Goal: Information Seeking & Learning: Learn about a topic

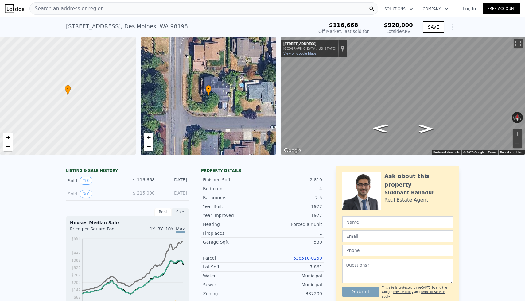
click at [203, 10] on div "Search an address or region" at bounding box center [203, 8] width 349 height 12
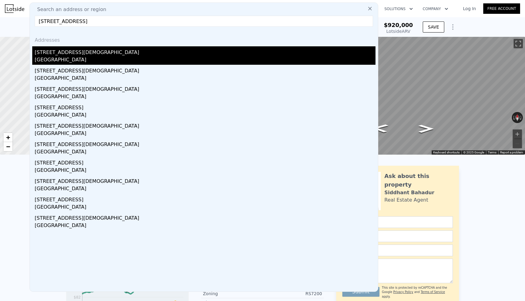
type input "[STREET_ADDRESS]"
click at [85, 55] on div "[STREET_ADDRESS][DEMOGRAPHIC_DATA]" at bounding box center [205, 51] width 341 height 10
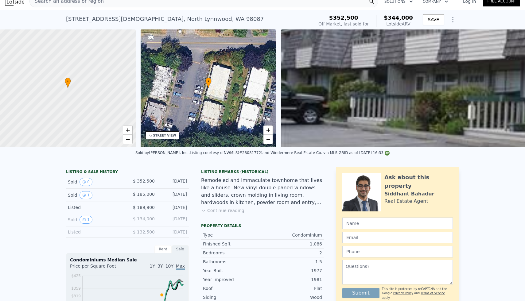
scroll to position [11, 0]
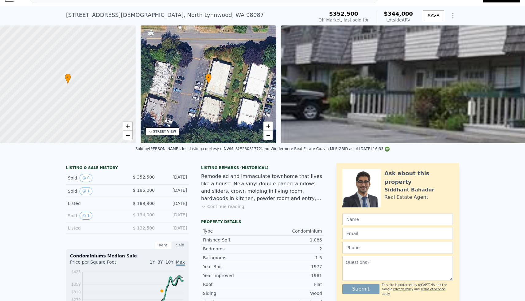
click at [233, 207] on button "Continue reading" at bounding box center [222, 207] width 43 height 6
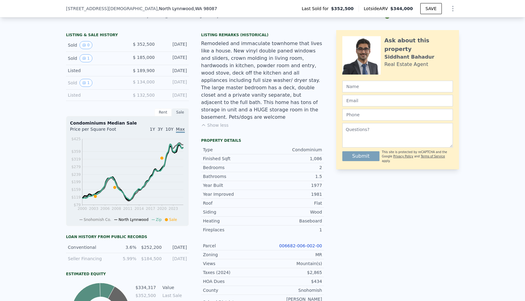
scroll to position [0, 0]
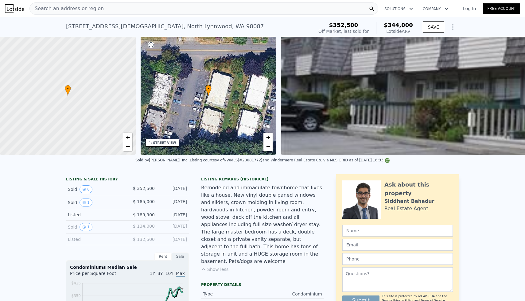
click at [159, 9] on div "Search an address or region" at bounding box center [203, 8] width 349 height 12
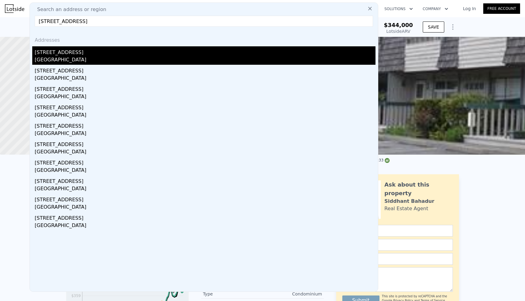
type input "11227 109th Ave NE, Kirkland, WA 98033"
click at [66, 52] on div "[STREET_ADDRESS]" at bounding box center [205, 51] width 341 height 10
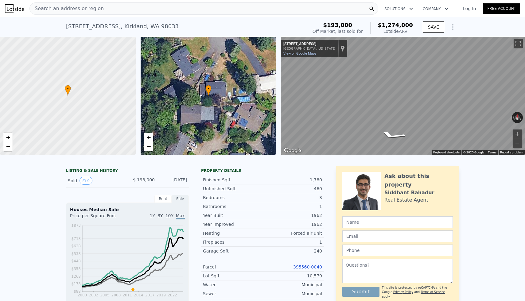
click at [129, 11] on div "Search an address or region" at bounding box center [203, 8] width 349 height 12
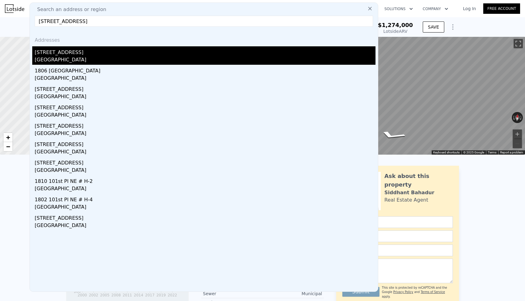
type input "2711 101st Pl NE, Bellevue"
click at [60, 56] on div "Bellevue, WA 98004" at bounding box center [205, 60] width 341 height 9
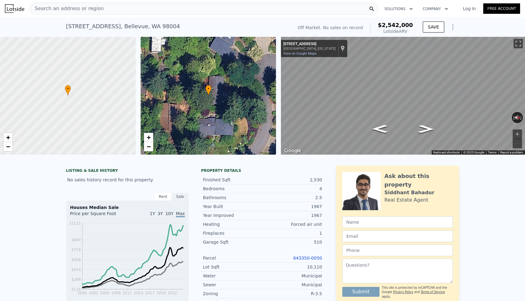
click at [160, 7] on div "Search an address or region" at bounding box center [203, 8] width 349 height 12
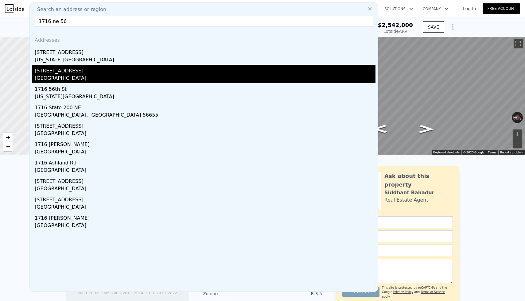
type input "1716 ne 56"
click at [78, 75] on div "Seattle, WA 98105" at bounding box center [205, 79] width 341 height 9
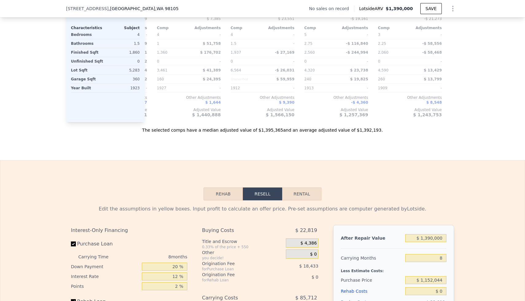
scroll to position [735, 0]
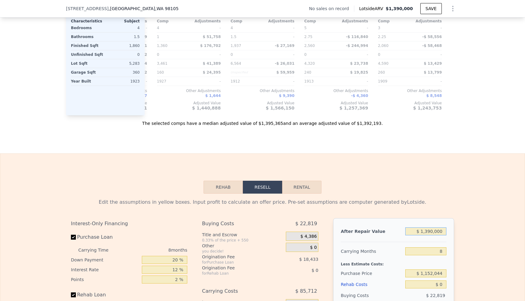
click at [430, 232] on input "$ 1,390,000" at bounding box center [425, 232] width 41 height 8
click at [432, 232] on input "$ 1,390,000" at bounding box center [425, 232] width 41 height 8
type input "$ 1"
type input "-$ 1,257,417"
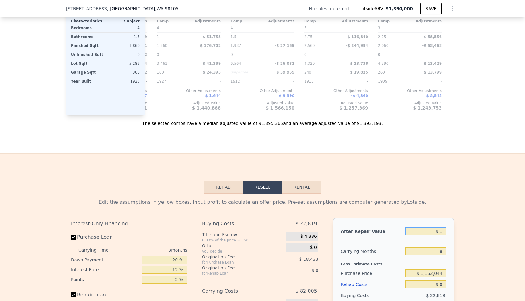
type input "$ 14"
type input "-$ 1,257,404"
type input "$ 140"
type input "-$ 1,257,288"
type input "$ 1,400"
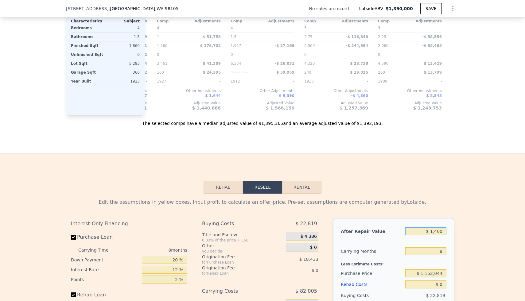
type input "-$ 1,256,122"
type input "$ 14,000"
type input "-$ 1,244,451"
type input "$ 140,000"
type input "-$ 1,127,749"
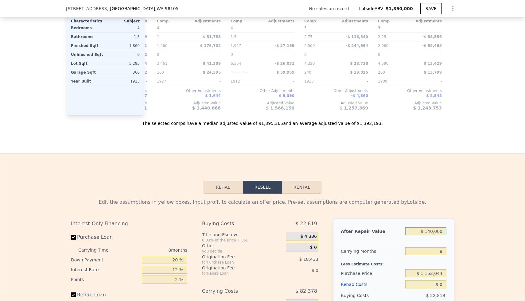
type input "$ 1,400,000"
type input "$ 39,267"
type input "$ 1,400,000"
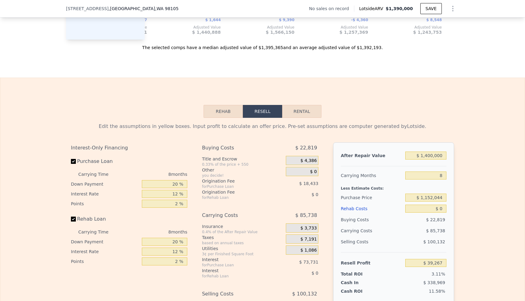
scroll to position [814, 0]
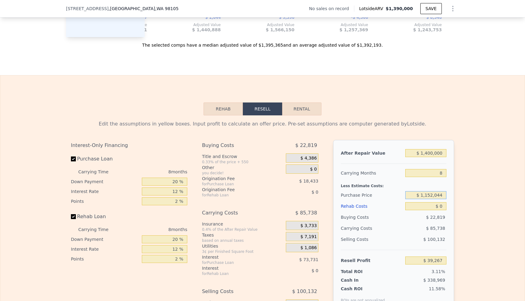
click at [437, 195] on input "$ 1,152,044" at bounding box center [425, 195] width 41 height 8
type input "$ 950,000"
click at [466, 194] on div "Edit the assumptions in yellow boxes. Input profit to calculate an offer price.…" at bounding box center [262, 229] width 525 height 228
type input "$ 258,144"
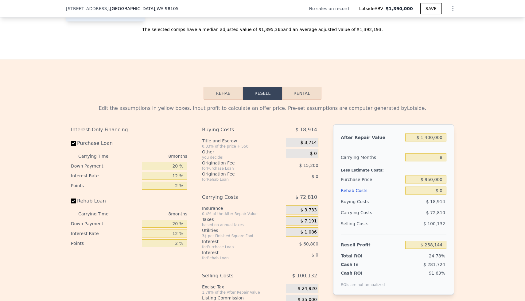
scroll to position [832, 0]
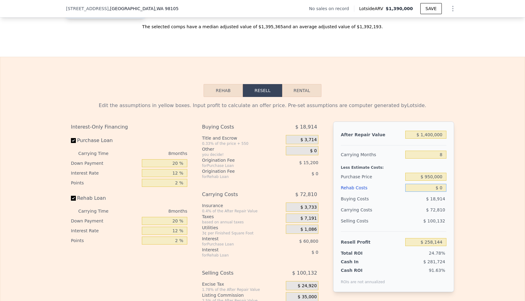
click at [440, 188] on input "$ 0" at bounding box center [425, 188] width 41 height 8
type input "$ 10"
type input "$ 258,134"
type input "$ 1,500"
type input "$ 256,524"
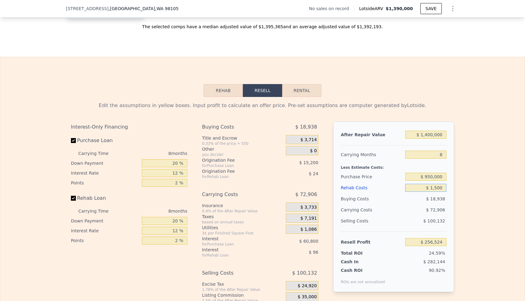
type input "$ 15,000"
type input "$ 241,944"
type input "$ 150,000"
type input "$ 96,144"
type input "$ 150,000"
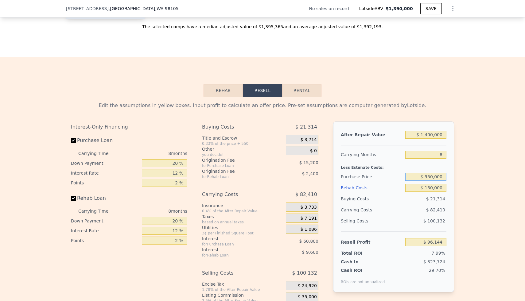
click at [441, 177] on input "$ 950,000" at bounding box center [425, 177] width 41 height 8
type input "$ 825,000"
click at [470, 182] on div "Edit the assumptions in yellow boxes. Input profit to calculate an offer price.…" at bounding box center [262, 211] width 525 height 228
type input "$ 231,561"
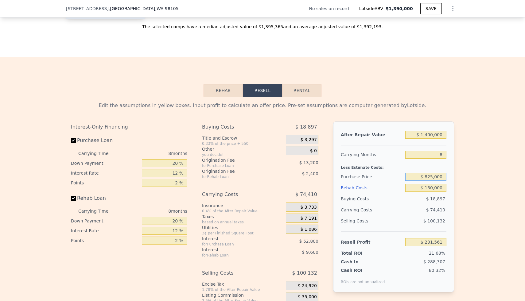
click at [436, 177] on input "$ 825,000" at bounding box center [425, 177] width 41 height 8
type input "$ 875,000"
click at [480, 205] on div "Edit the assumptions in yellow boxes. Input profit to calculate an offer price.…" at bounding box center [262, 211] width 525 height 228
type input "$ 177,394"
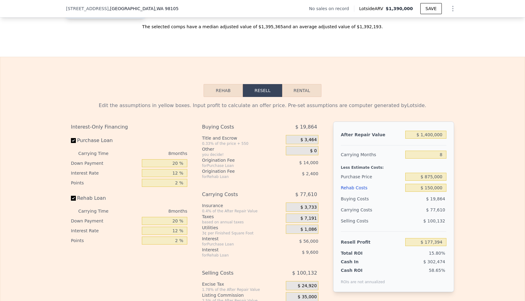
type input "$ 1,390,000"
type input "$ 0"
type input "$ 30,004"
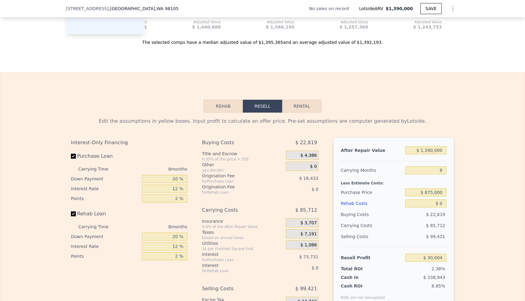
scroll to position [831, 0]
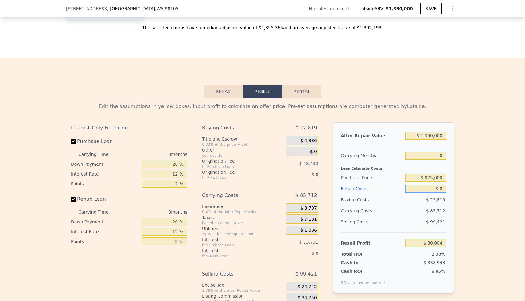
click at [440, 187] on input "$ 0" at bounding box center [425, 189] width 41 height 8
type input "$ 20"
type input "$ 29,984"
type input "$ 200"
type input "$ 29,785"
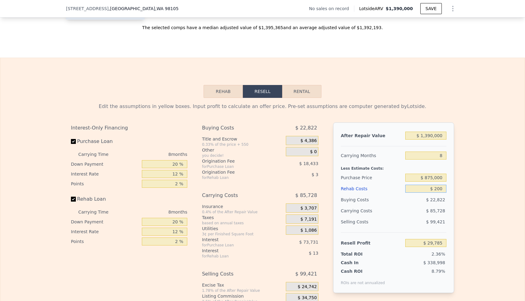
type input "$ 2,000"
type input "$ 27,844"
type input "$ 20,000"
type input "$ 8,404"
type input "$ 200,000"
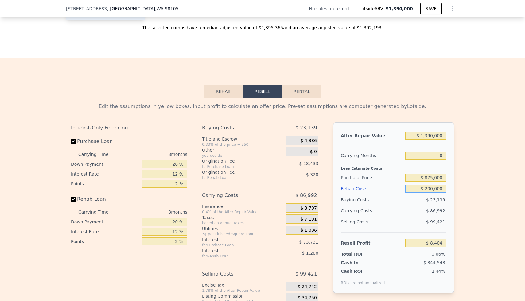
type input "-$ 185,996"
type input "$ 200,000"
click at [437, 137] on input "$ 1,390,000" at bounding box center [425, 136] width 41 height 8
type input "$ 1"
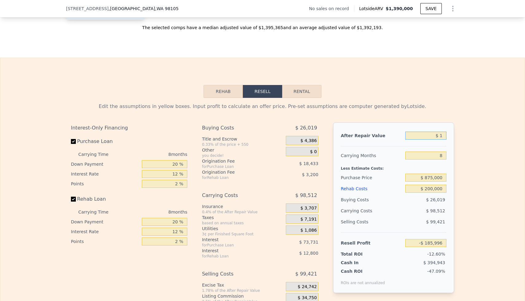
type input "-$ 1,473,417"
type input "$ 14"
type input "-$ 1,473,404"
type input "$ 140"
type input "-$ 1,473,288"
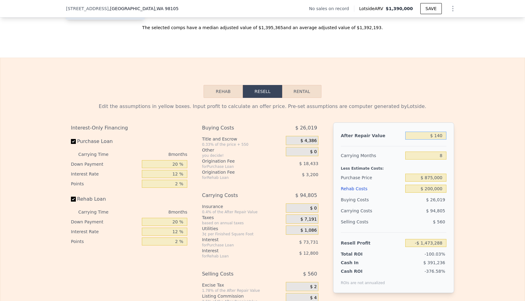
type input "$ 1,400"
type input "-$ 1,472,122"
type input "$ 14,000"
type input "-$ 1,460,451"
type input "$ 140,000"
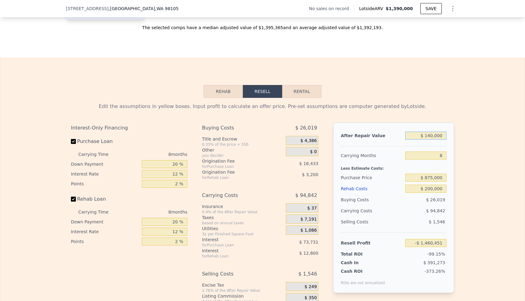
type input "-$ 1,343,749"
type input "$ 1,400,000"
type input "-$ 176,733"
type input "$ 1,400,000"
click at [466, 141] on div "Edit the assumptions in yellow boxes. Input profit to calculate an offer price.…" at bounding box center [262, 212] width 525 height 228
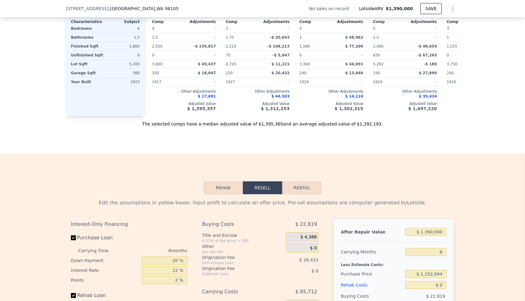
scroll to position [737, 0]
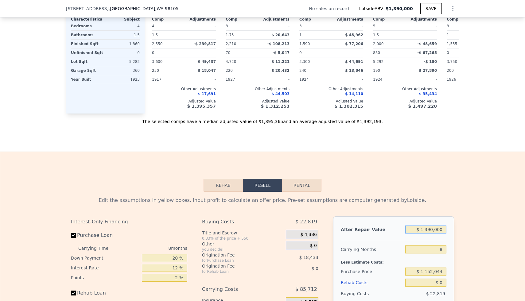
click at [429, 233] on input "$ 1,390,000" at bounding box center [425, 230] width 41 height 8
type input "$ 1"
type input "-$ 1,257,417"
type input "$ 14"
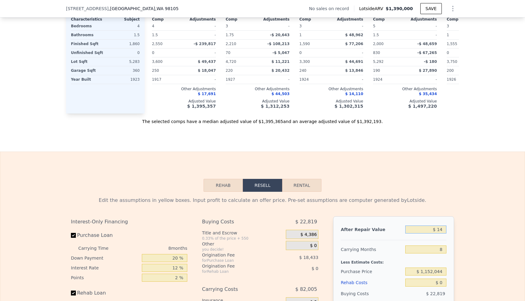
type input "-$ 1,257,404"
type input "$ 145"
type input "-$ 1,257,284"
type input "$ 1,450"
type input "-$ 1,256,075"
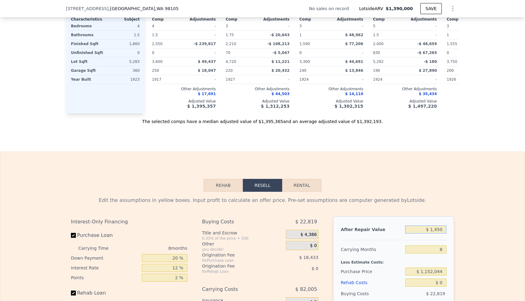
type input "$ 14,500"
type input "-$ 1,243,989"
type input "$ 145,000"
type input "-$ 1,123,119"
type input "$ 1,450,000"
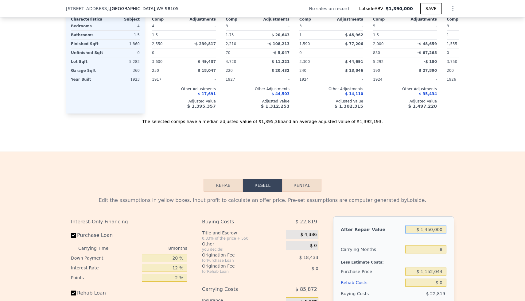
type input "$ 85,576"
type input "$ 1,450,000"
click at [468, 214] on div "Edit the assumptions in yellow boxes. Input profit to calculate an offer price.…" at bounding box center [262, 306] width 525 height 228
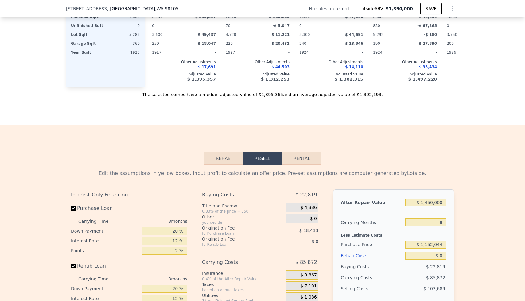
scroll to position [833, 0]
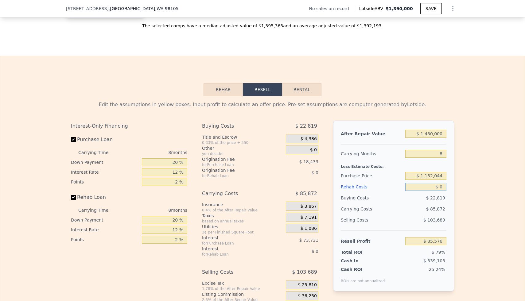
click at [441, 188] on input "$ 0" at bounding box center [425, 187] width 41 height 8
type input "$ 200"
type input "$ 85,357"
type input "$ 2,000"
type input "$ 83,416"
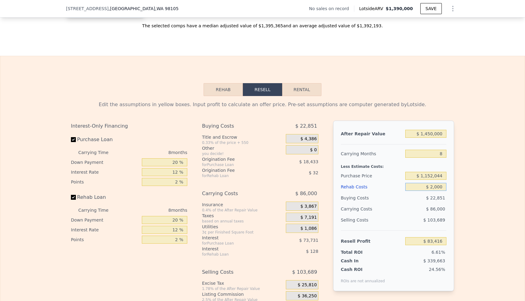
type input "$ 20,000"
type input "$ 63,976"
type input "$ 200,000"
type input "-$ 130,424"
type input "$ 200,000"
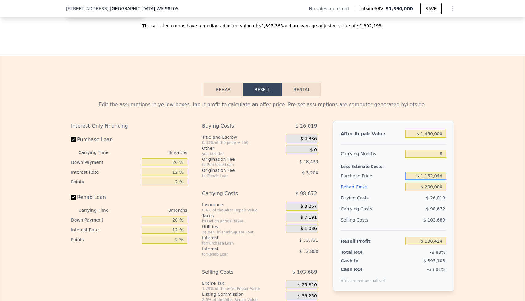
click at [437, 175] on input "$ 1,152,044" at bounding box center [425, 176] width 41 height 8
type input "$ 875,000"
click at [471, 171] on div "Edit the assumptions in yellow boxes. Input profit to calculate an offer price.…" at bounding box center [262, 210] width 525 height 228
type input "$ 169,703"
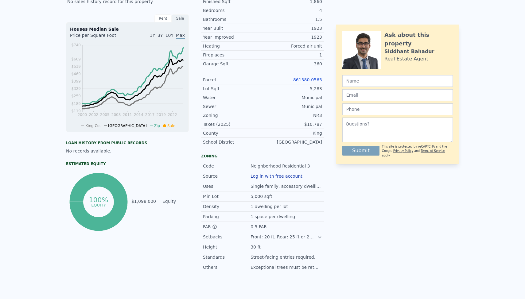
scroll to position [0, 0]
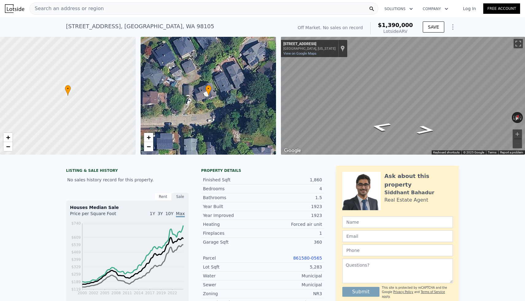
click at [271, 13] on div "Search an address or region" at bounding box center [203, 8] width 349 height 12
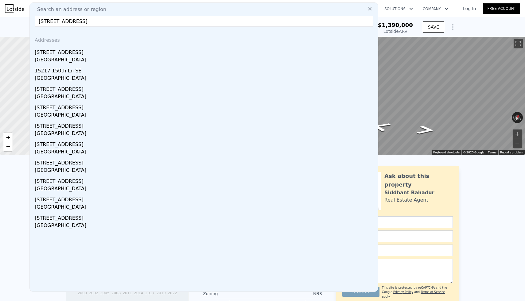
type input "[STREET_ADDRESS]"
type input "$ 1,390,000"
type input "$ 0"
type input "$ 30,004"
click at [370, 9] on icon at bounding box center [370, 9] width 6 height 6
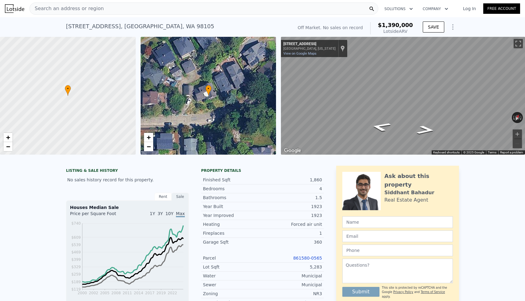
click at [182, 9] on div "Search an address or region" at bounding box center [203, 8] width 349 height 12
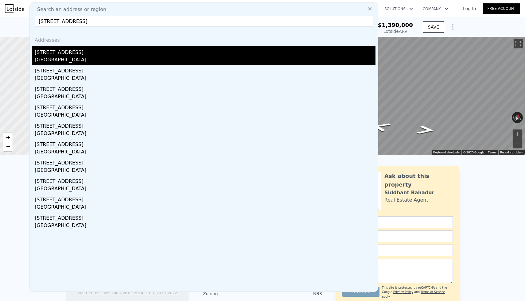
type input "[STREET_ADDRESS]"
click at [62, 57] on div "[GEOGRAPHIC_DATA]" at bounding box center [205, 60] width 341 height 9
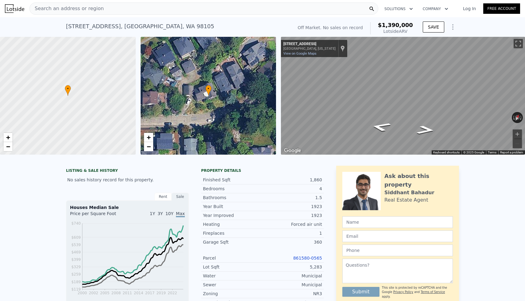
type input "4"
type input "1.75"
type input "2"
type input "1090"
type input "1410"
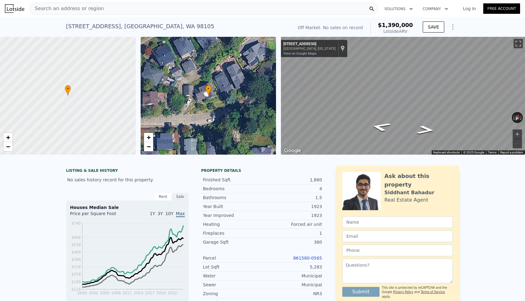
type input "7200"
type input "8250"
type input "$ 978,000"
type input "6"
type input "-$ 16,140"
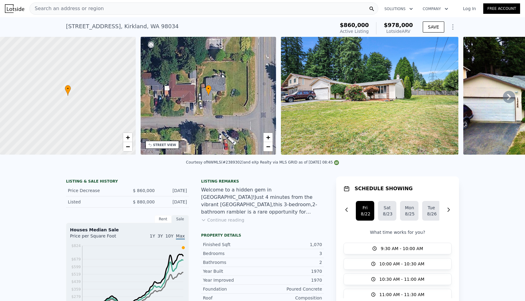
click at [185, 8] on div "Search an address or region" at bounding box center [203, 8] width 349 height 12
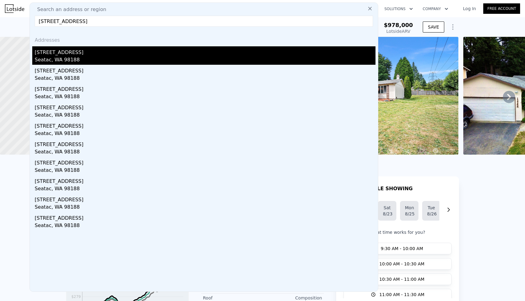
type input "[STREET_ADDRESS]"
click at [65, 54] on div "[STREET_ADDRESS]" at bounding box center [205, 51] width 341 height 10
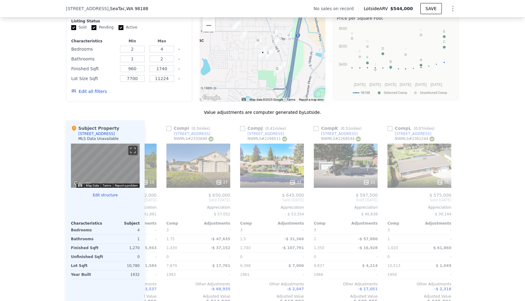
scroll to position [0, 583]
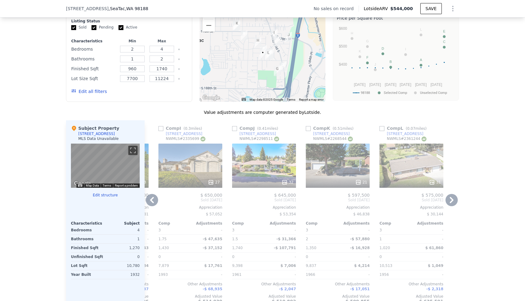
click at [451, 200] on icon at bounding box center [452, 200] width 12 height 12
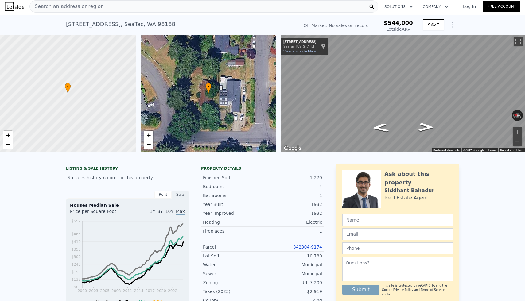
scroll to position [0, 0]
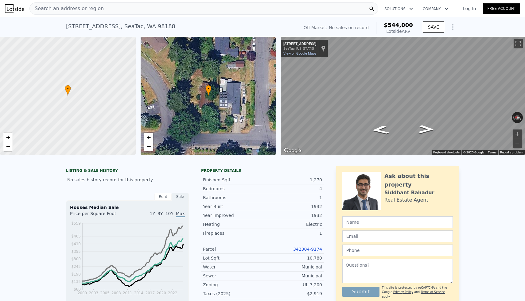
click at [159, 4] on div "Search an address or region" at bounding box center [203, 8] width 349 height 12
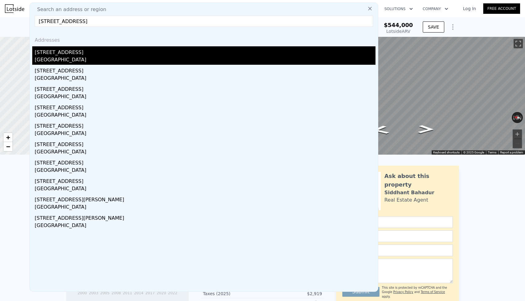
type input "[STREET_ADDRESS]"
click at [63, 54] on div "[STREET_ADDRESS]" at bounding box center [205, 51] width 341 height 10
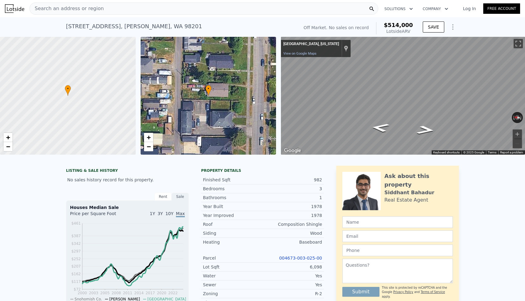
click at [226, 10] on div "Search an address or region" at bounding box center [203, 8] width 349 height 12
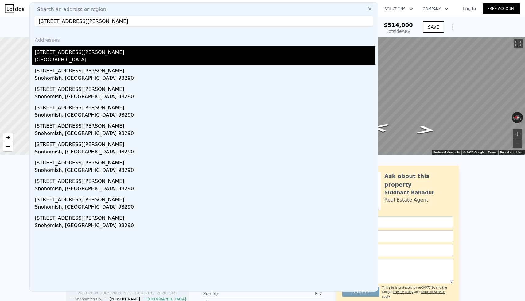
type input "[STREET_ADDRESS][PERSON_NAME]"
click at [96, 53] on div "[STREET_ADDRESS][PERSON_NAME]" at bounding box center [205, 51] width 341 height 10
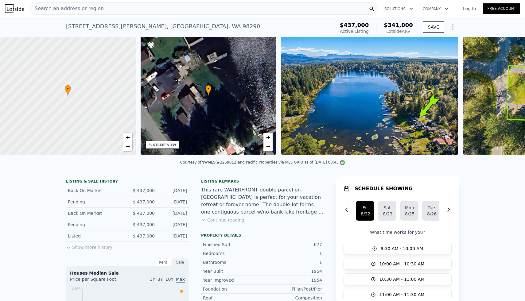
click at [209, 13] on div "Search an address or region" at bounding box center [203, 8] width 349 height 12
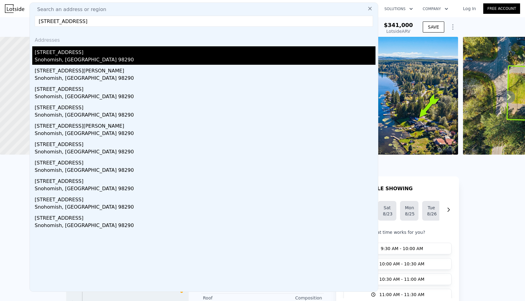
type input "[STREET_ADDRESS]"
click at [83, 55] on div "[STREET_ADDRESS]" at bounding box center [205, 51] width 341 height 10
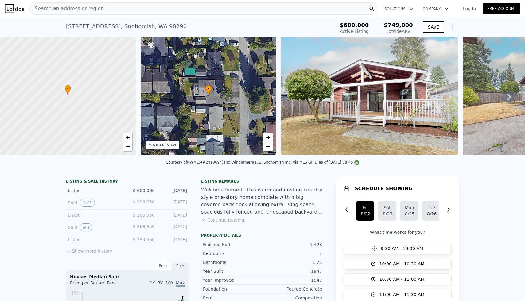
click at [208, 12] on div "Search an address or region" at bounding box center [203, 8] width 349 height 12
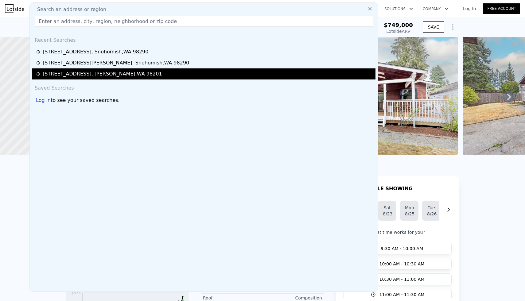
click at [100, 76] on div "[STREET_ADDRESS]" at bounding box center [102, 73] width 119 height 7
type input "1"
type input "3"
type input "1.75"
type input "796"
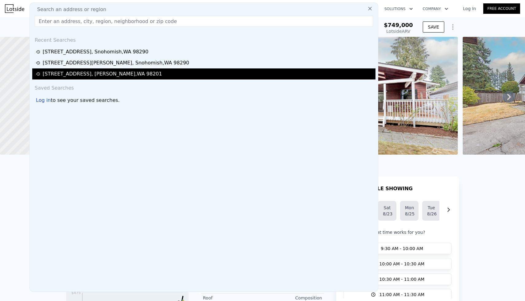
type input "1360"
type input "3485"
type input "6534"
type input "$ 514,000"
type input "4"
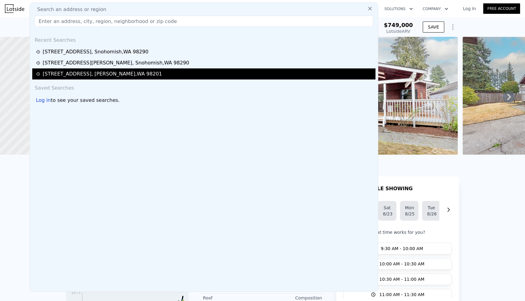
type input "$ 30,001"
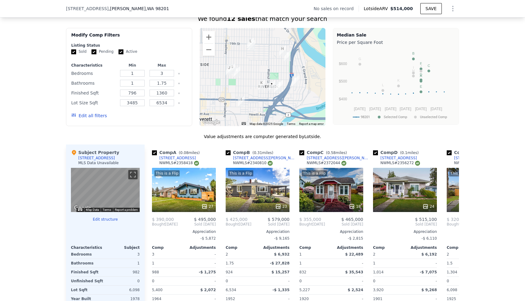
scroll to position [523, 0]
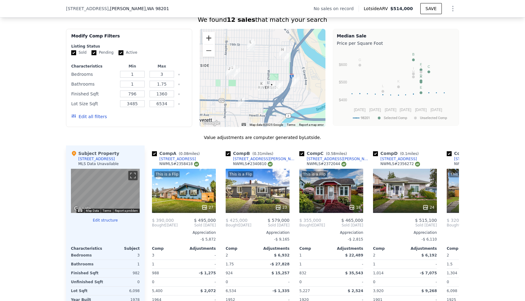
click at [213, 32] on button "Zoom in" at bounding box center [209, 38] width 12 height 12
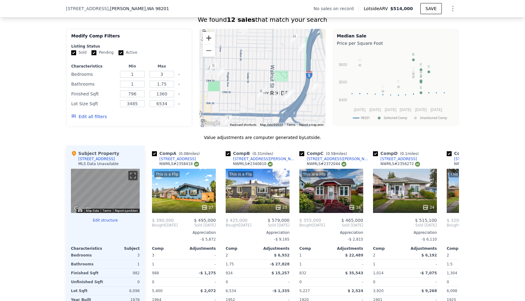
click at [213, 32] on button "Zoom in" at bounding box center [209, 38] width 12 height 12
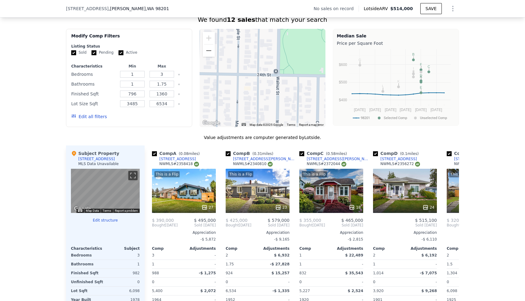
drag, startPoint x: 276, startPoint y: 92, endPoint x: 233, endPoint y: 62, distance: 52.4
click at [233, 62] on div at bounding box center [263, 78] width 126 height 98
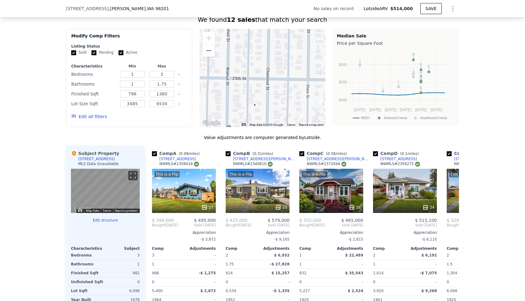
drag, startPoint x: 233, startPoint y: 60, endPoint x: 215, endPoint y: 28, distance: 37.3
click at [215, 29] on div at bounding box center [263, 78] width 126 height 98
click at [210, 45] on button "Zoom out" at bounding box center [209, 51] width 12 height 12
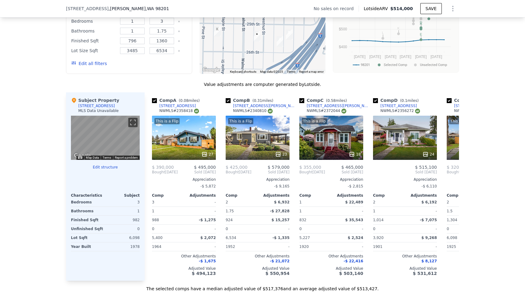
scroll to position [577, 0]
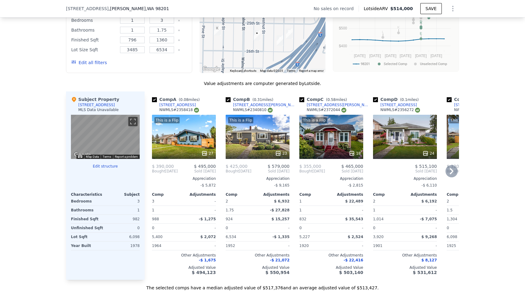
click at [427, 151] on icon at bounding box center [425, 153] width 4 height 4
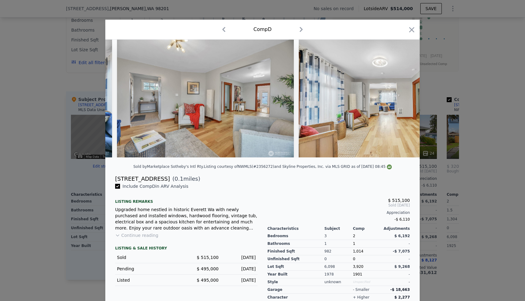
scroll to position [0, 1087]
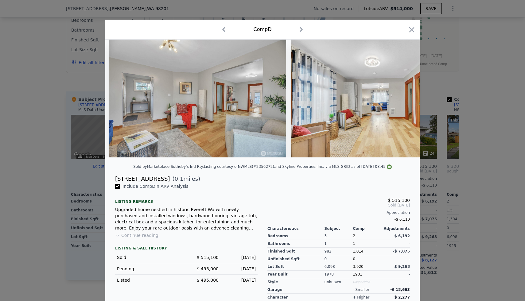
click at [479, 112] on div at bounding box center [262, 150] width 525 height 301
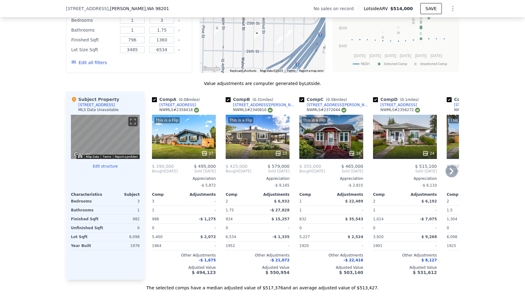
click at [190, 141] on div "This is a Flip 27" at bounding box center [184, 137] width 64 height 44
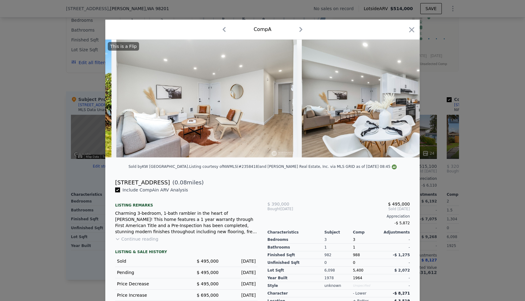
scroll to position [0, 433]
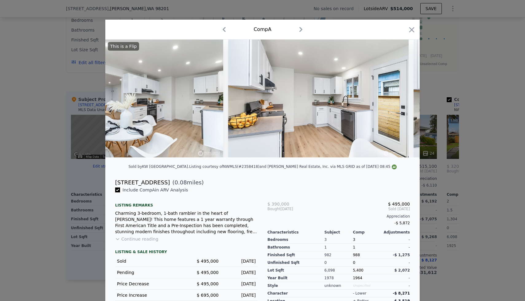
click at [481, 143] on div at bounding box center [262, 150] width 525 height 301
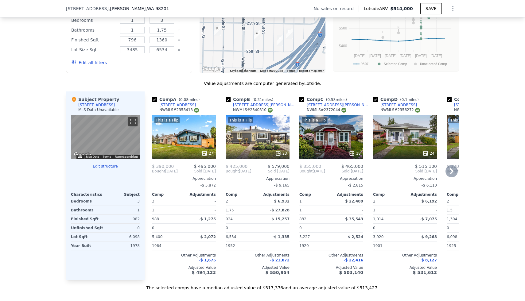
click at [204, 151] on icon at bounding box center [204, 153] width 4 height 4
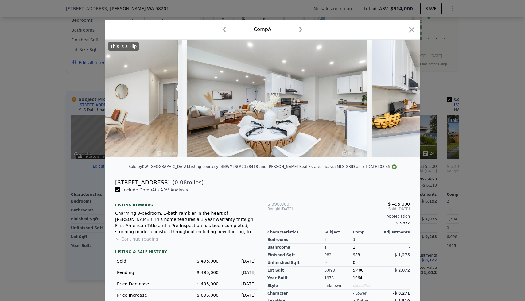
scroll to position [0, 523]
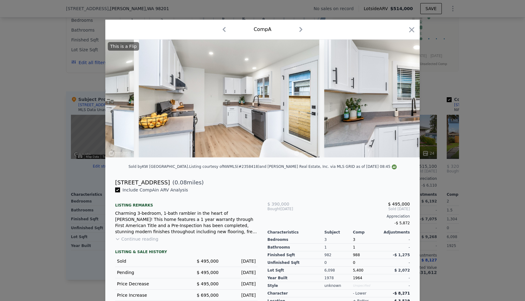
click at [464, 111] on div at bounding box center [262, 150] width 525 height 301
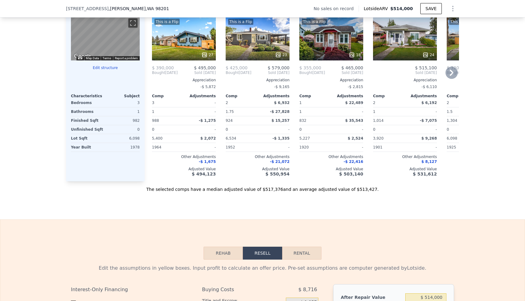
scroll to position [690, 0]
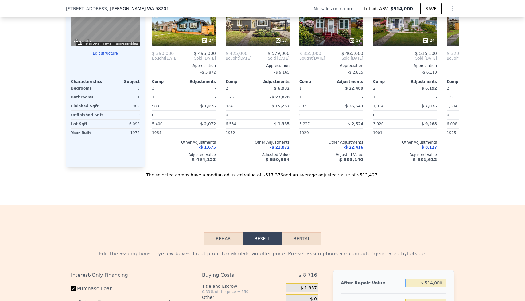
click at [433, 279] on input "$ 514,000" at bounding box center [425, 283] width 41 height 8
type input "$ 5"
type input "-$ 446,748"
type input "$ 50"
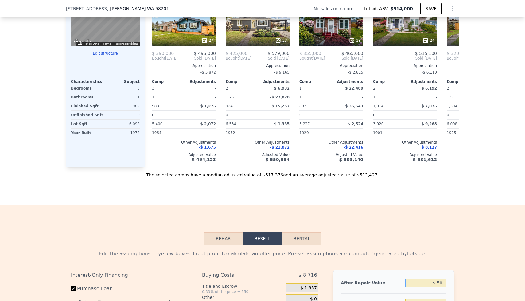
type input "-$ 446,706"
type input "$ 500"
type input "-$ 446,291"
type input "$ 5,000"
type input "-$ 442,116"
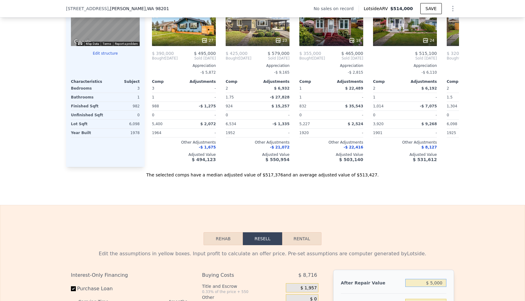
type input "$ 50,000"
type input "-$ 400,377"
type input "$ 500,000"
type input "$ 17,015"
type input "$ 500,000"
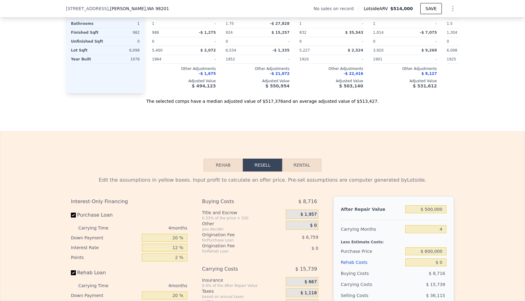
scroll to position [764, 0]
click at [435, 247] on input "$ 600,000" at bounding box center [425, 251] width 41 height 8
type input "$ 300,000"
click at [473, 237] on div "Edit the assumptions in yellow boxes. Input profit to calculate an offer price.…" at bounding box center [262, 285] width 525 height 228
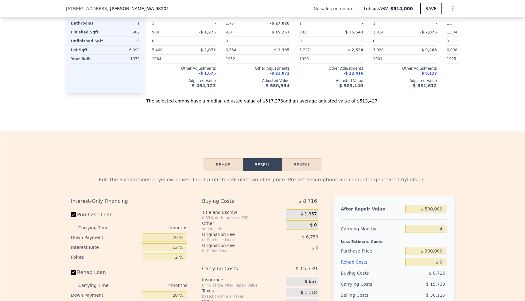
type input "$ 145,713"
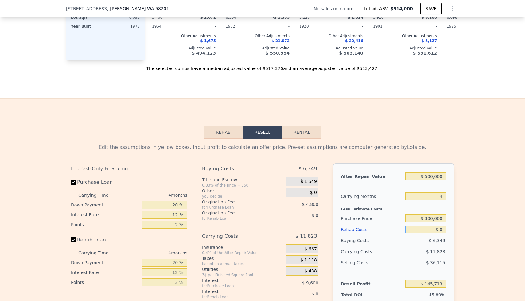
click at [440, 226] on input "$ 0" at bounding box center [425, 230] width 41 height 8
type input "$ 70"
type input "$ 145,638"
type input "$ 700"
type input "$ 144,978"
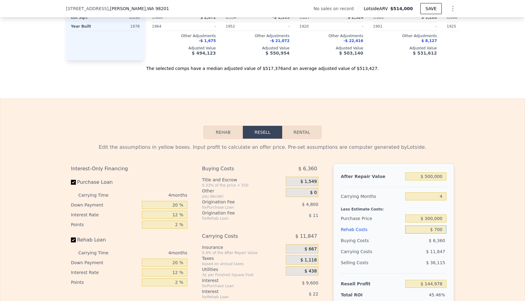
type input "$ 7,000"
type input "$ 138,377"
type input "$ 70,000"
type input "$ 72,353"
type input "$ 7,000"
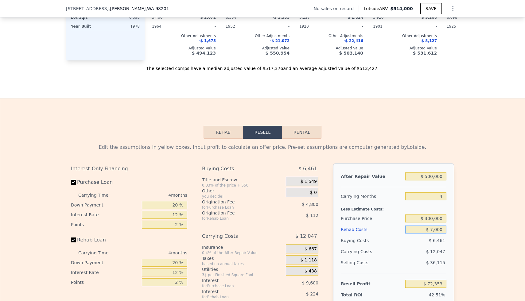
type input "$ 138,377"
type input "$ 700"
type input "$ 144,978"
type input "$ 70"
type input "$ 145,638"
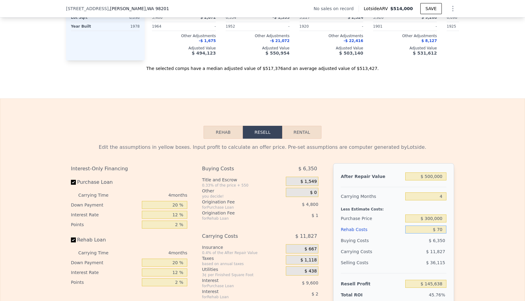
type input "$ 0"
type input "$ 145,713"
type input "$ 60"
type input "$ 145,652"
type input "$ 600"
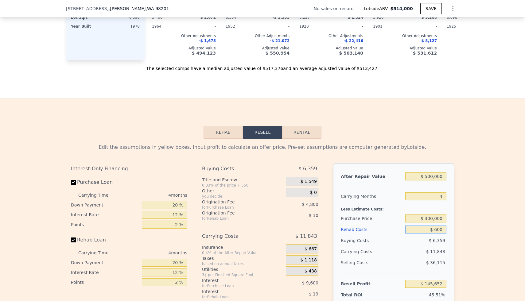
type input "$ 145,083"
type input "$ 6,000"
type input "$ 139,425"
type input "$ 60,000"
type input "$ 82,833"
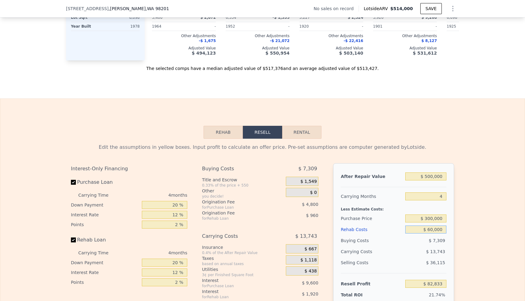
type input "$ 60,000"
click at [509, 218] on div "Edit the assumptions in yellow boxes. Input profit to calculate an offer price.…" at bounding box center [262, 253] width 525 height 228
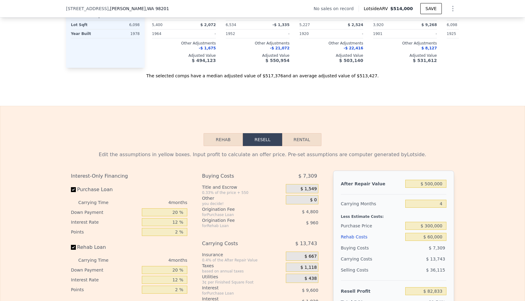
scroll to position [788, 0]
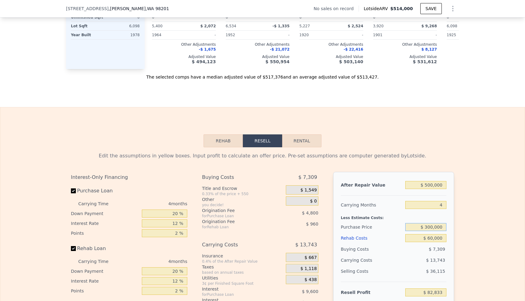
click at [437, 223] on input "$ 300,000" at bounding box center [425, 227] width 41 height 8
type input "$ 330,000"
click at [470, 215] on div "Edit the assumptions in yellow boxes. Input profit to calculate an offer price.…" at bounding box center [262, 261] width 525 height 228
type input "$ 51,293"
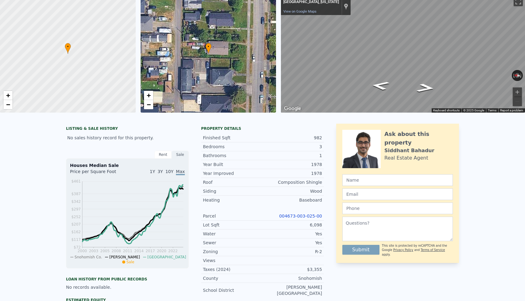
scroll to position [0, 0]
